Goal: Information Seeking & Learning: Learn about a topic

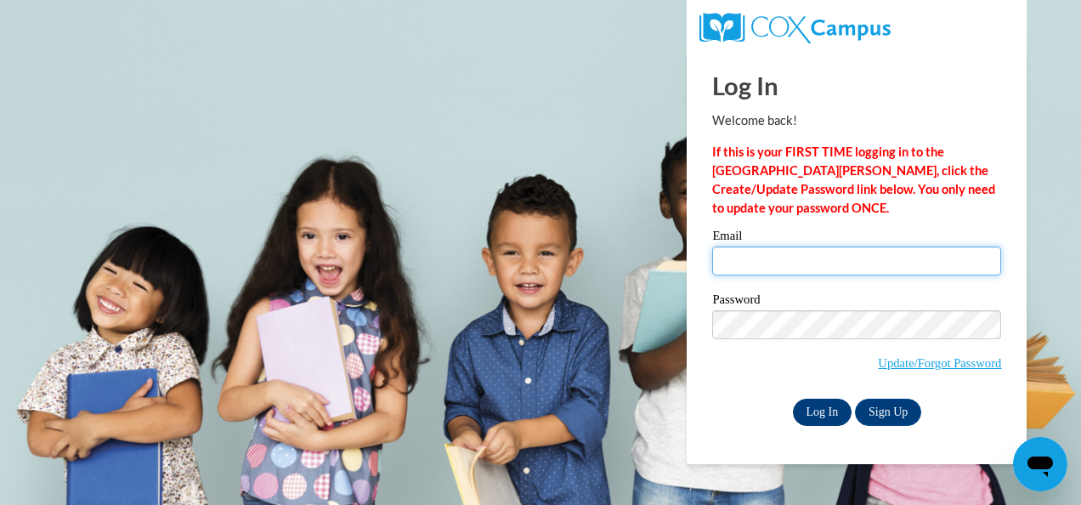
type input "[EMAIL_ADDRESS][DOMAIN_NAME]"
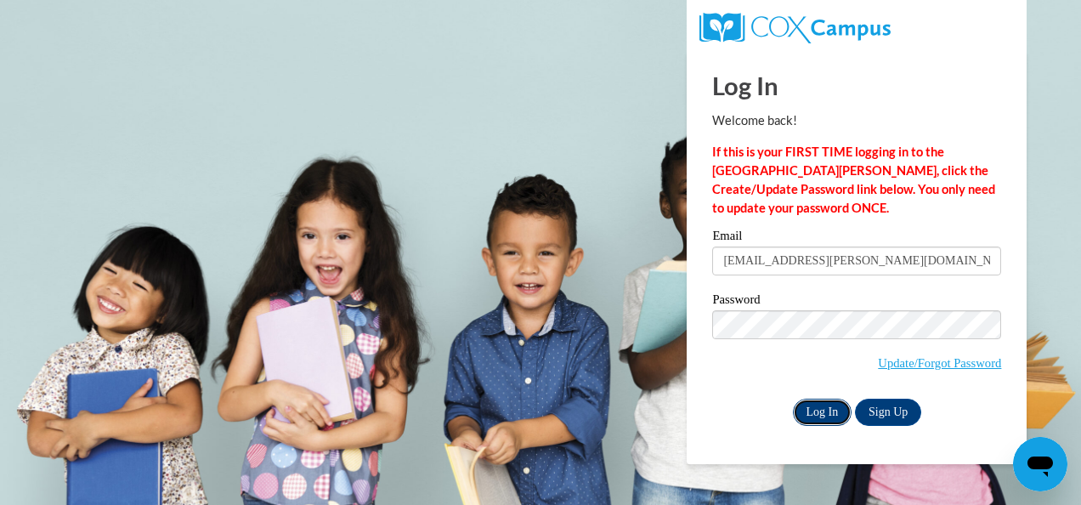
click at [812, 411] on input "Log In" at bounding box center [822, 412] width 59 height 27
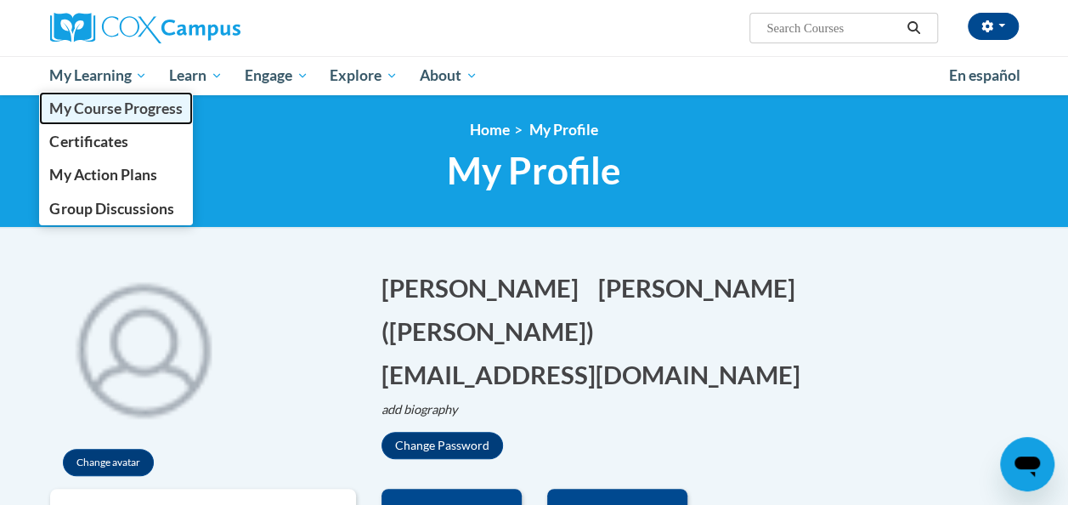
click at [131, 102] on span "My Course Progress" at bounding box center [115, 108] width 133 height 18
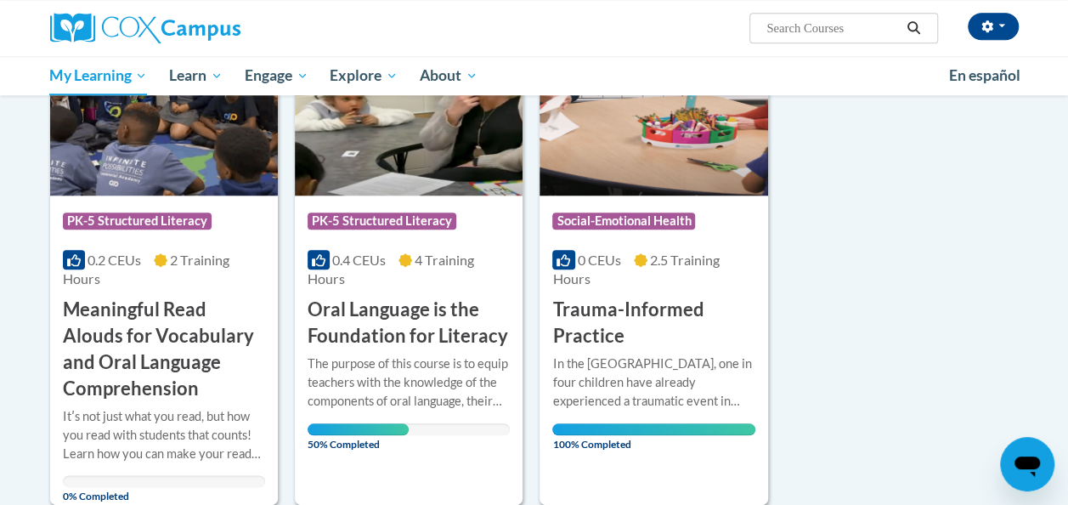
scroll to position [767, 0]
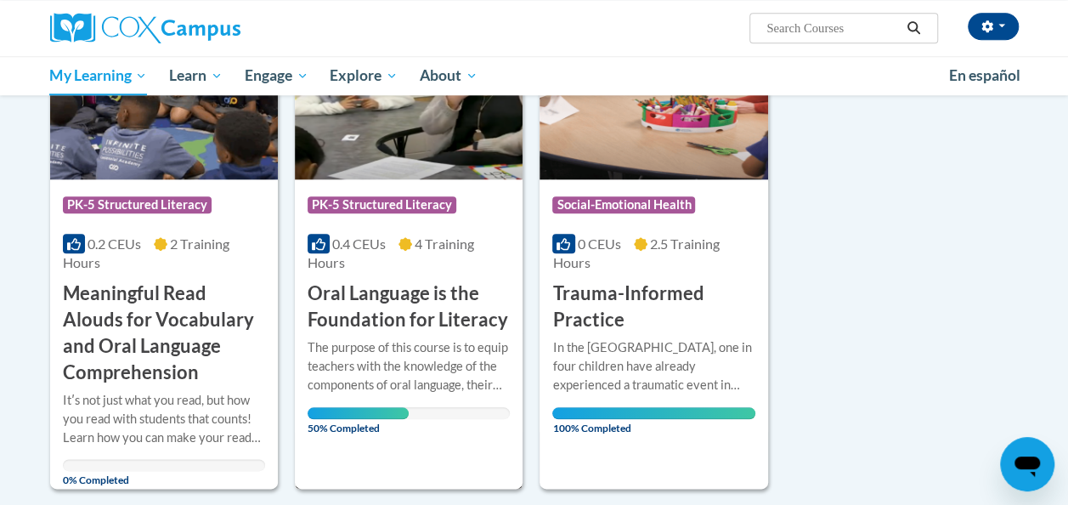
click at [375, 321] on h3 "Oral Language is the Foundation for Literacy" at bounding box center [409, 306] width 202 height 53
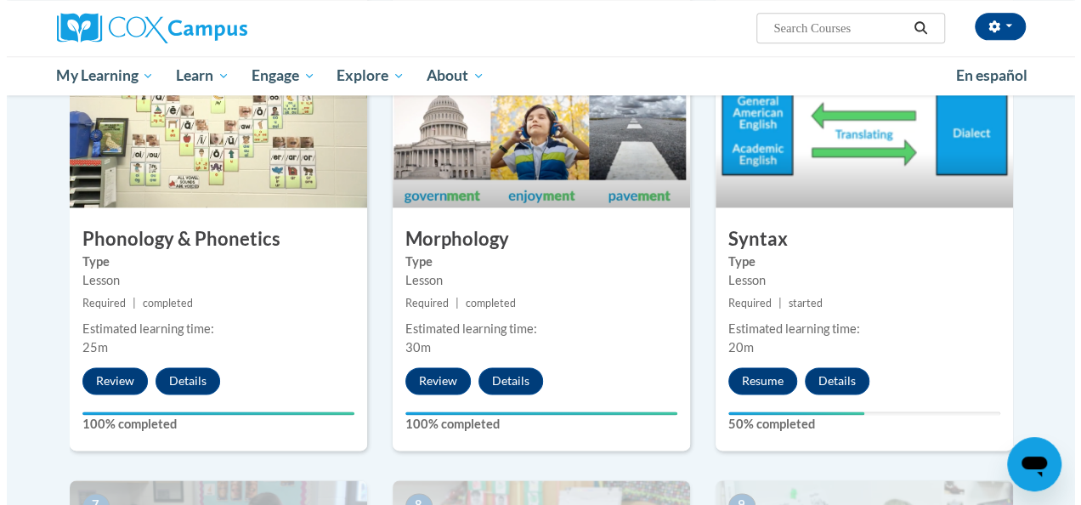
scroll to position [982, 0]
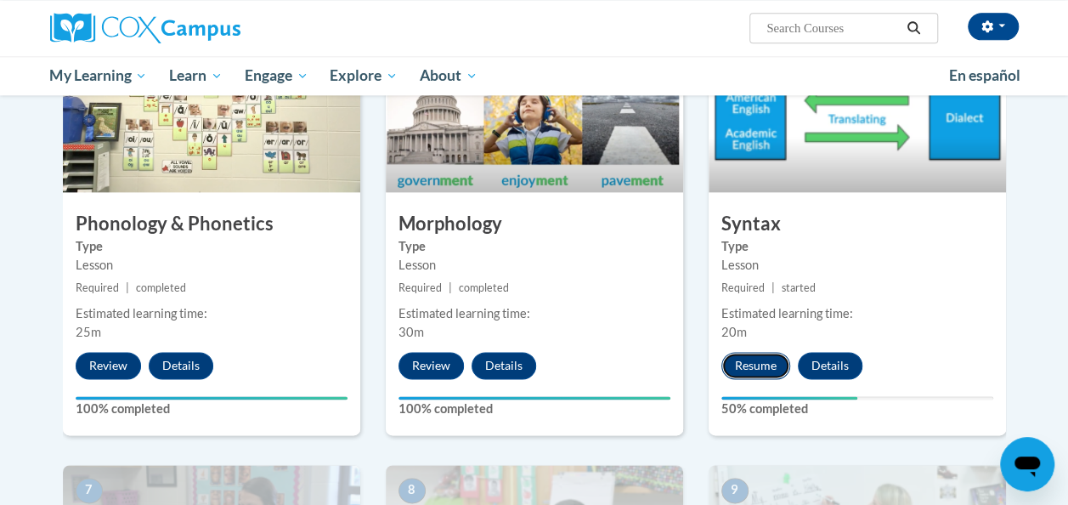
click at [762, 352] on button "Resume" at bounding box center [756, 365] width 69 height 27
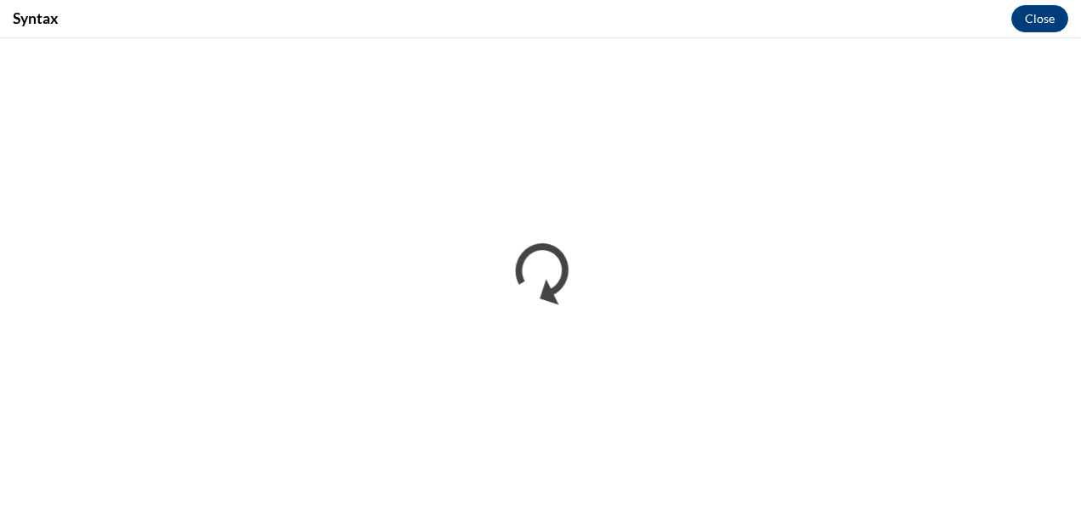
scroll to position [0, 0]
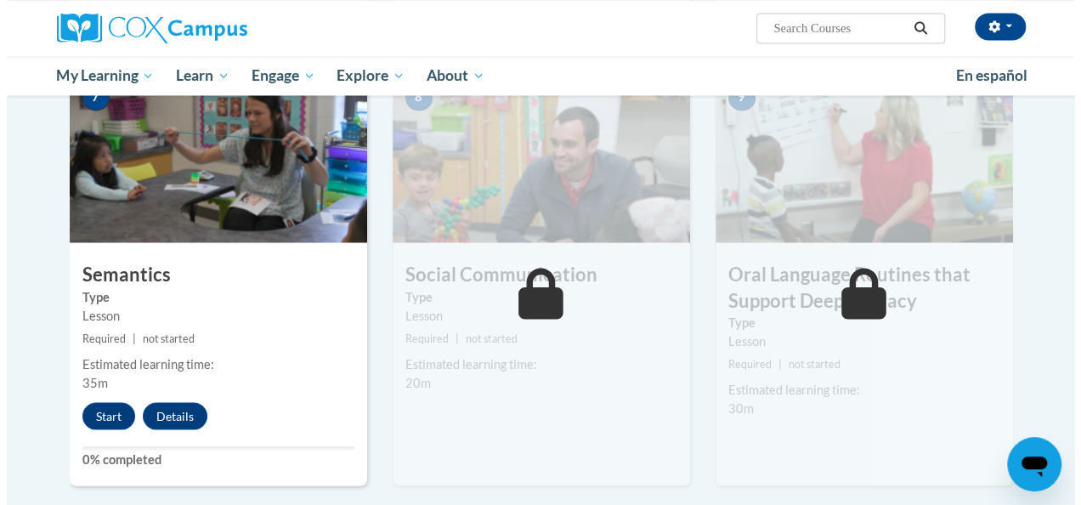
scroll to position [1435, 0]
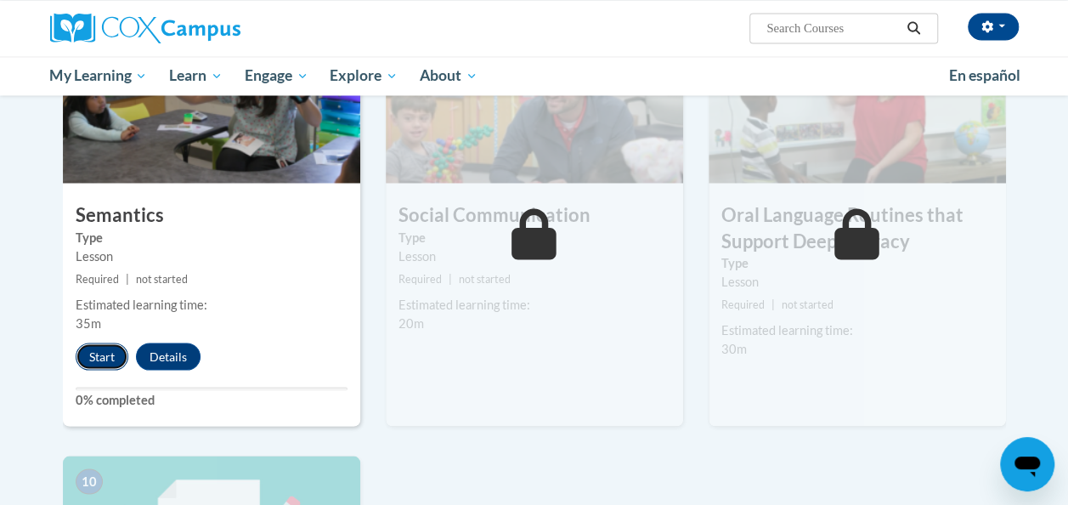
click at [93, 359] on button "Start" at bounding box center [102, 355] width 53 height 27
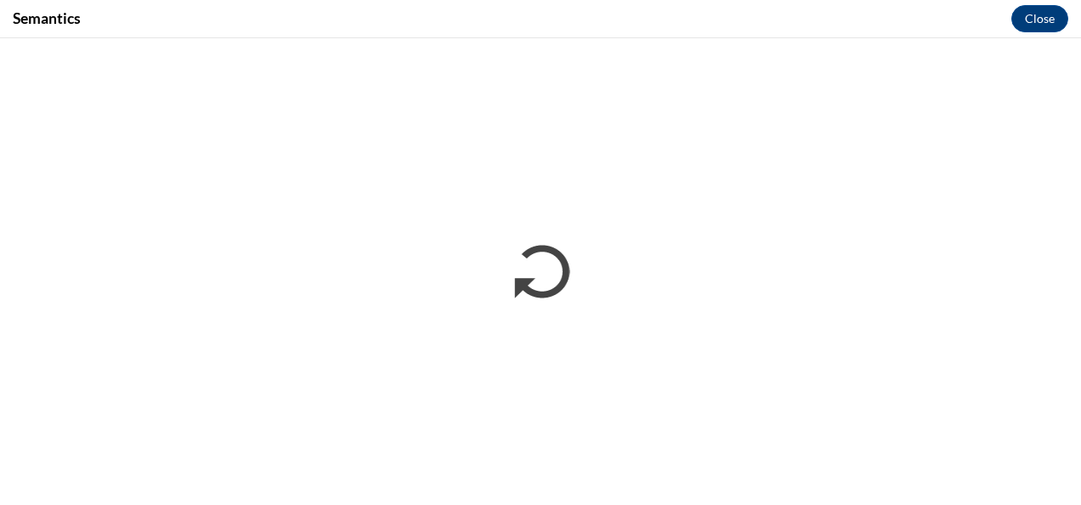
scroll to position [0, 0]
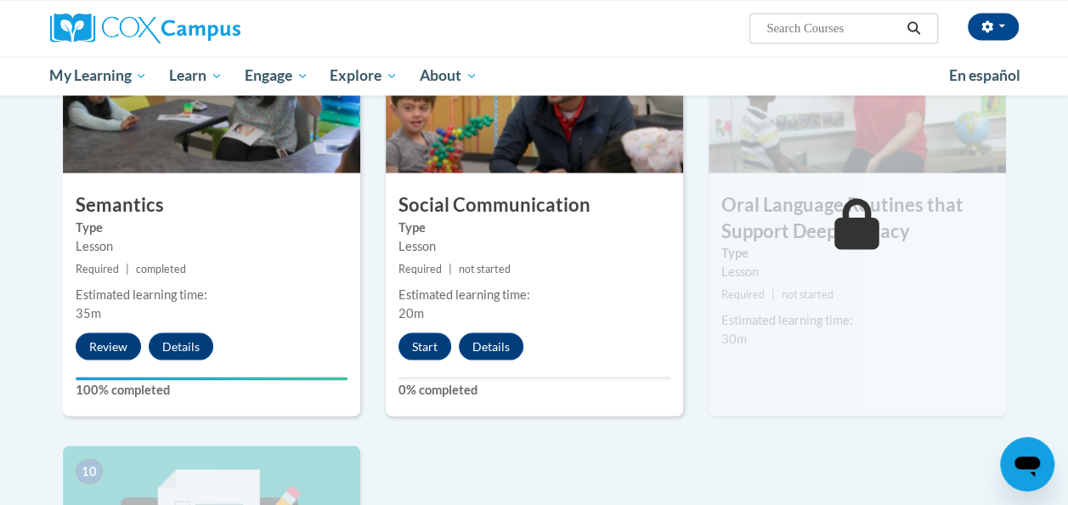
scroll to position [1446, 0]
